Goal: Task Accomplishment & Management: Manage account settings

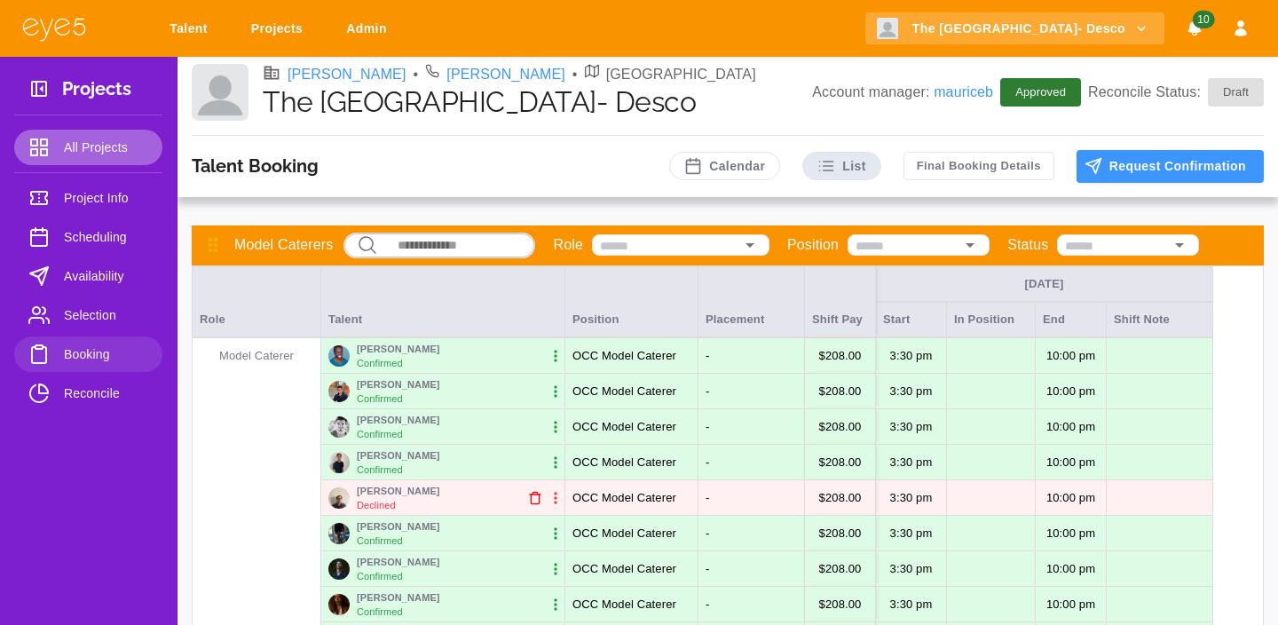
click at [84, 138] on span "All Projects" at bounding box center [106, 147] width 84 height 21
select select "*"
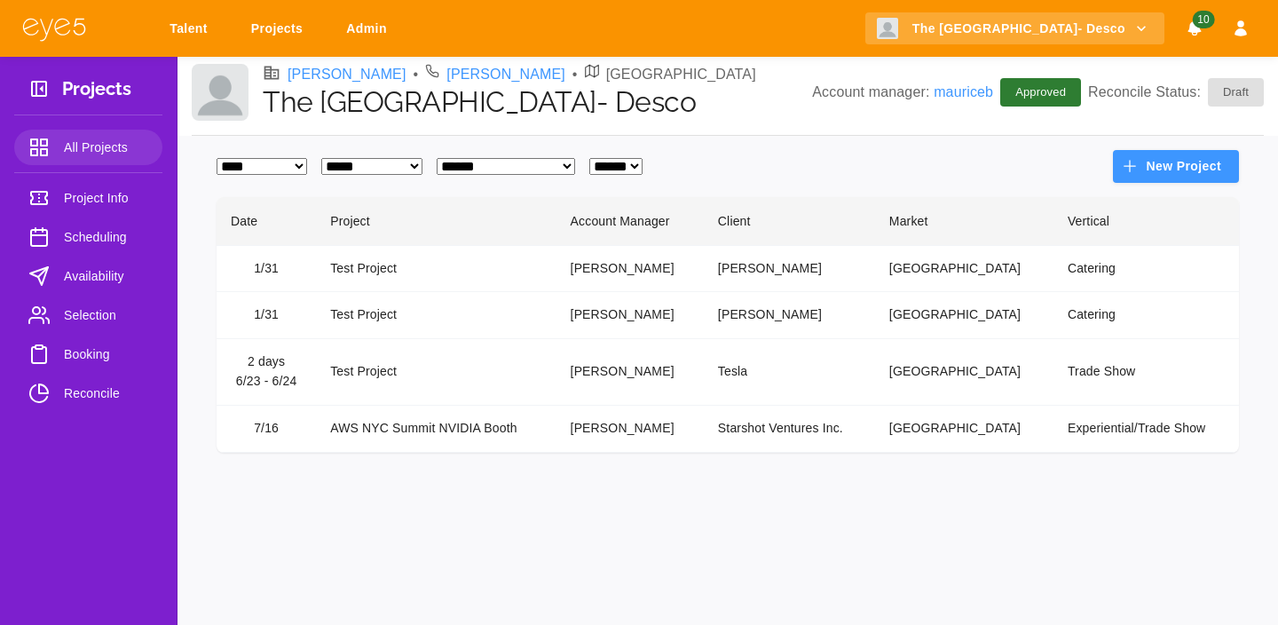
click at [371, 165] on select "**********" at bounding box center [371, 166] width 101 height 17
select select
click at [335, 158] on select "**********" at bounding box center [371, 166] width 101 height 17
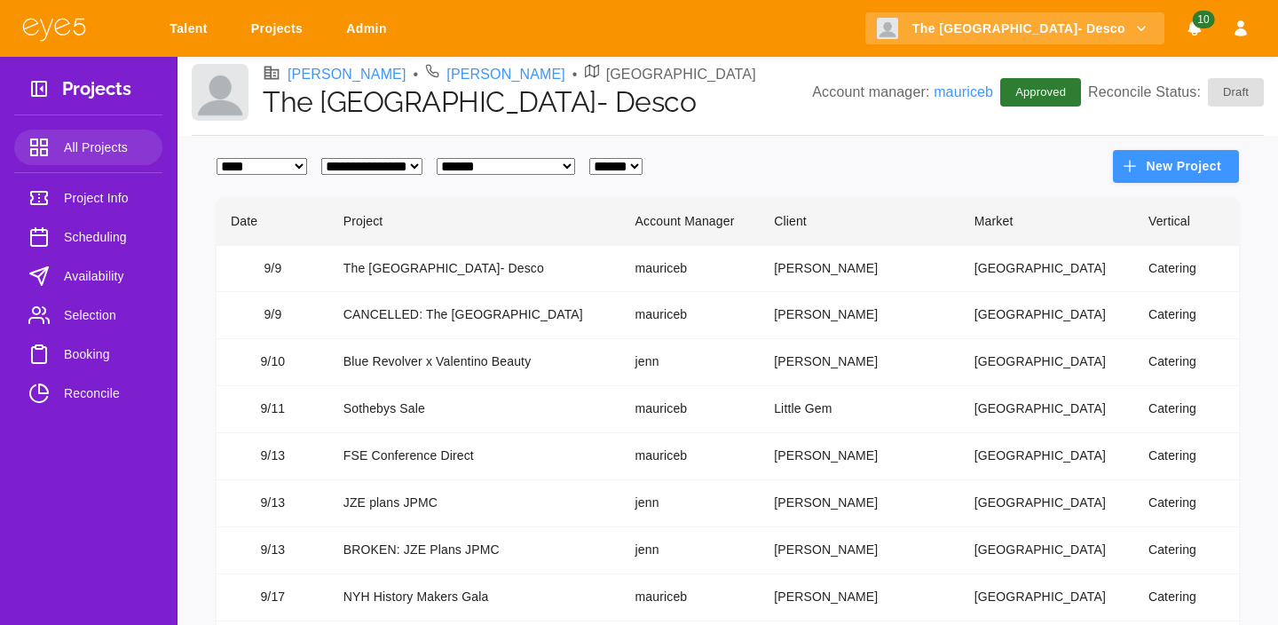
click at [407, 403] on td "Sothebys Sale" at bounding box center [475, 409] width 292 height 47
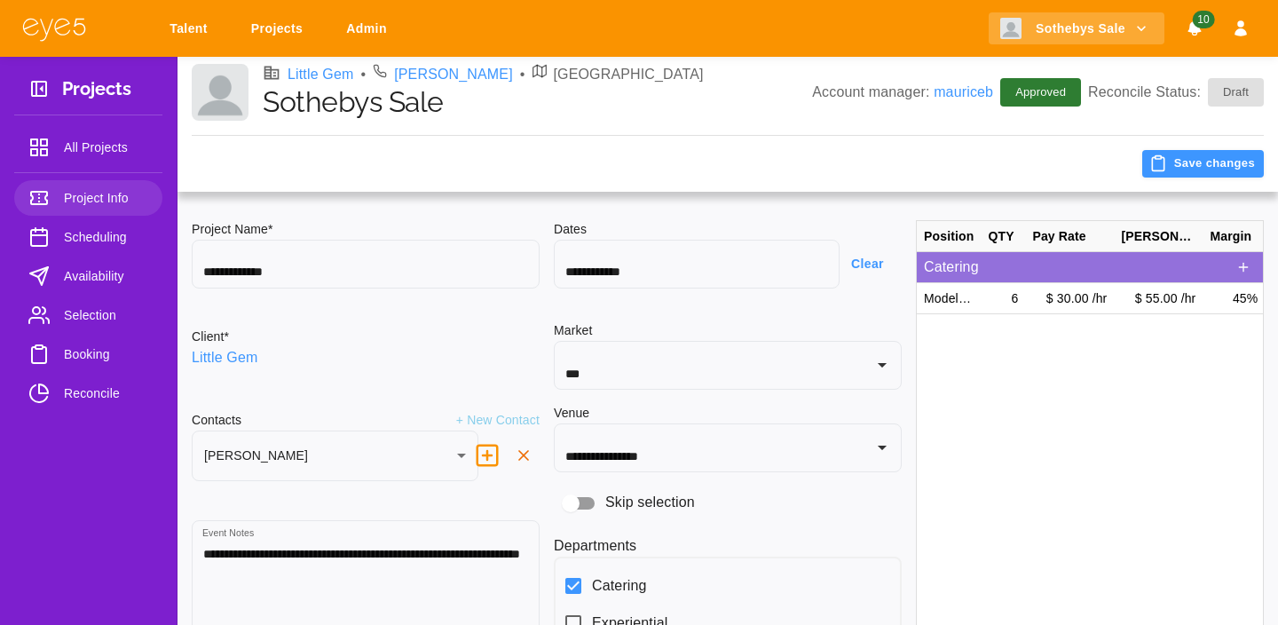
click at [98, 264] on link "Availability" at bounding box center [88, 276] width 148 height 36
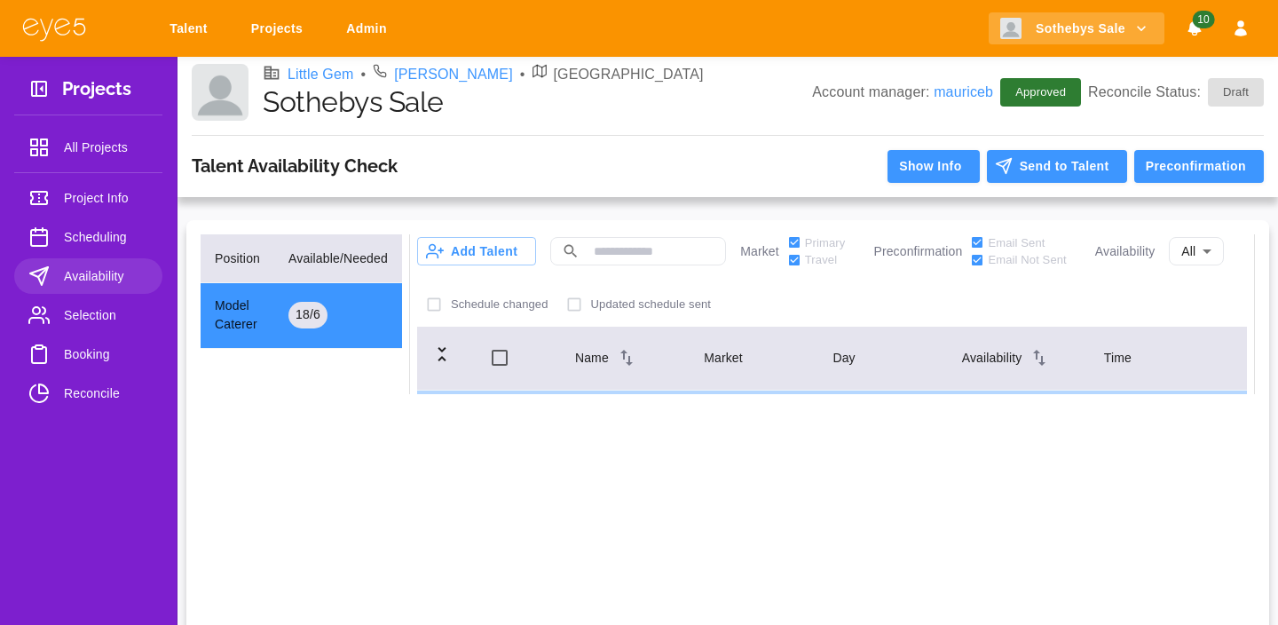
click at [95, 313] on span "Selection" at bounding box center [106, 314] width 84 height 21
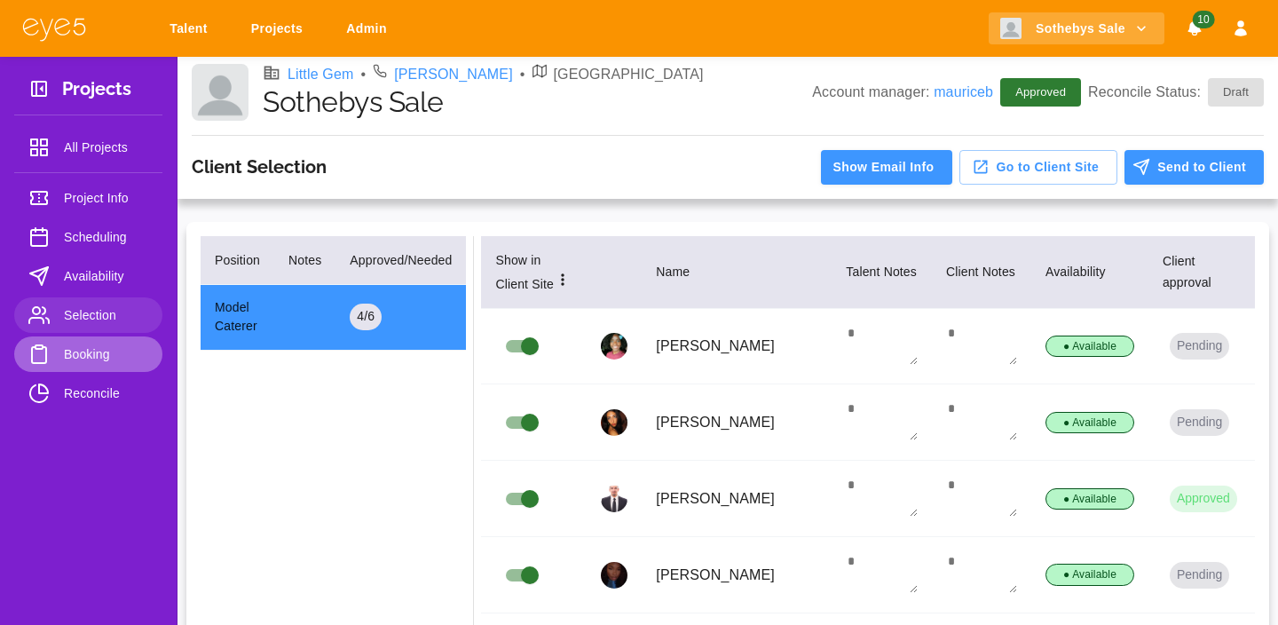
click at [96, 344] on span "Booking" at bounding box center [106, 354] width 84 height 21
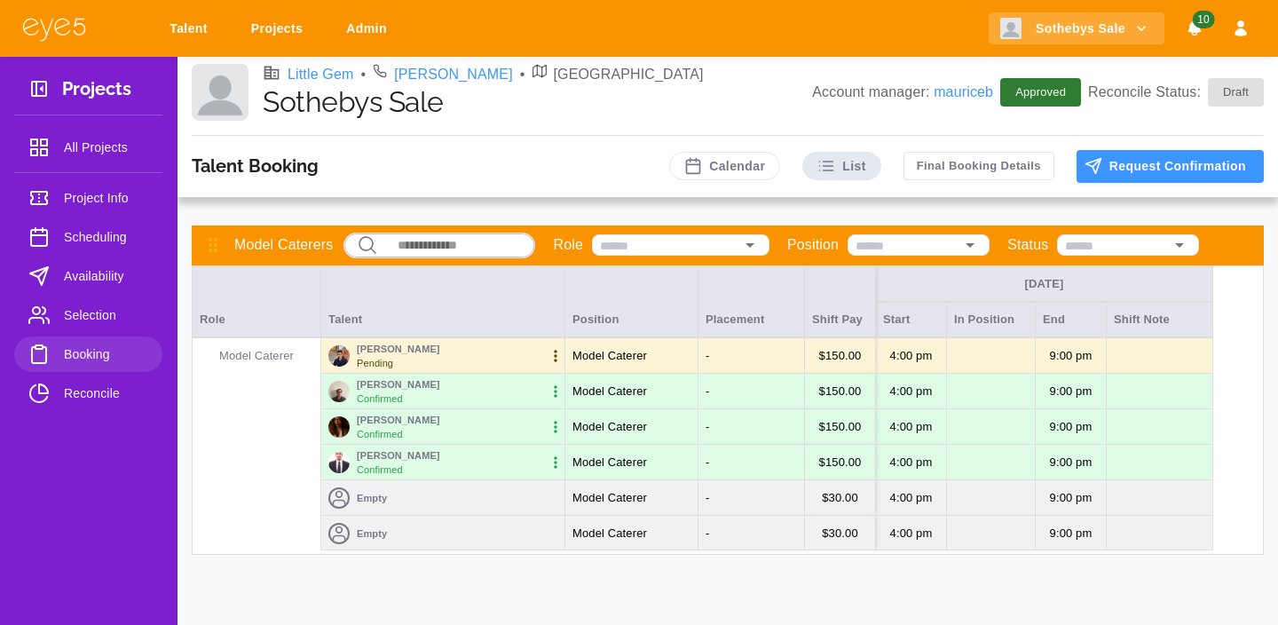
click at [553, 351] on icon "button" at bounding box center [556, 356] width 18 height 18
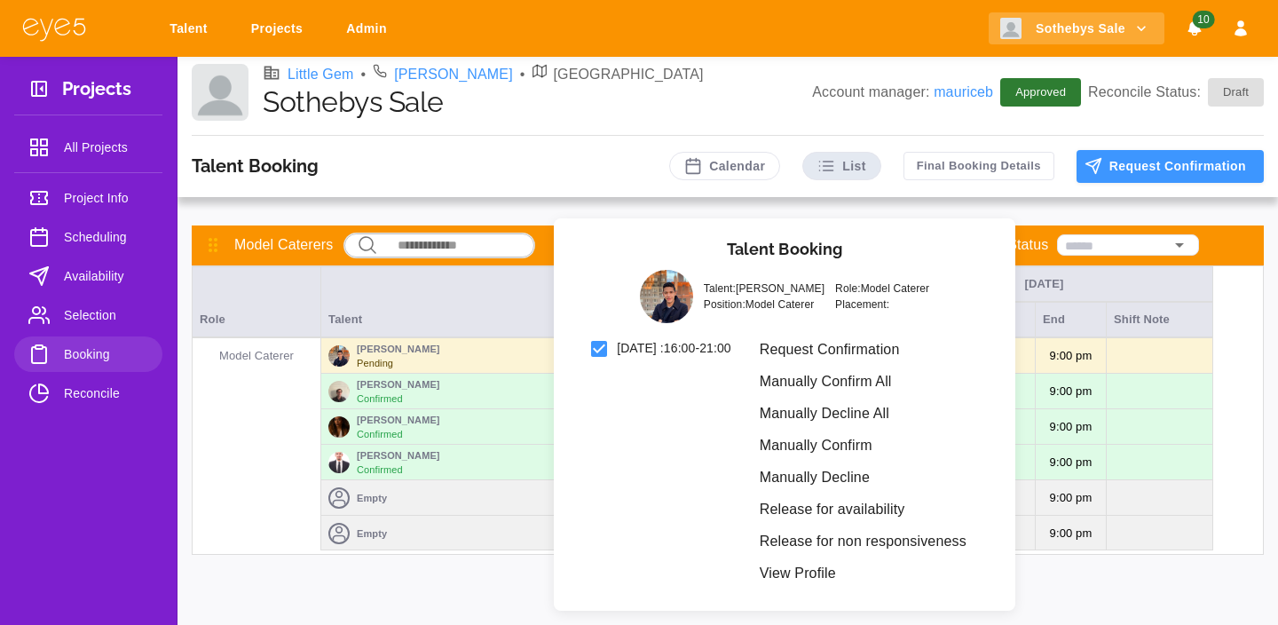
click at [820, 454] on li "Manually Confirm" at bounding box center [863, 446] width 235 height 32
